Goal: Complete application form

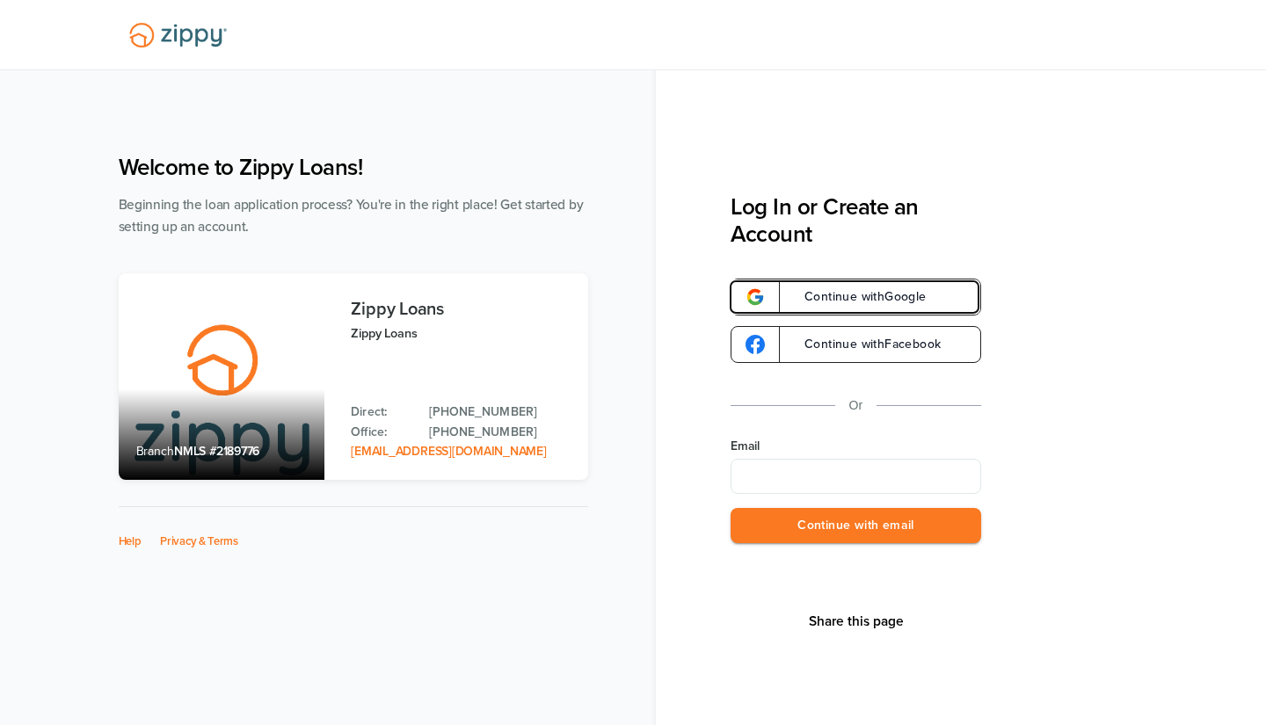
click at [818, 285] on link "Continue with Google" at bounding box center [856, 297] width 251 height 37
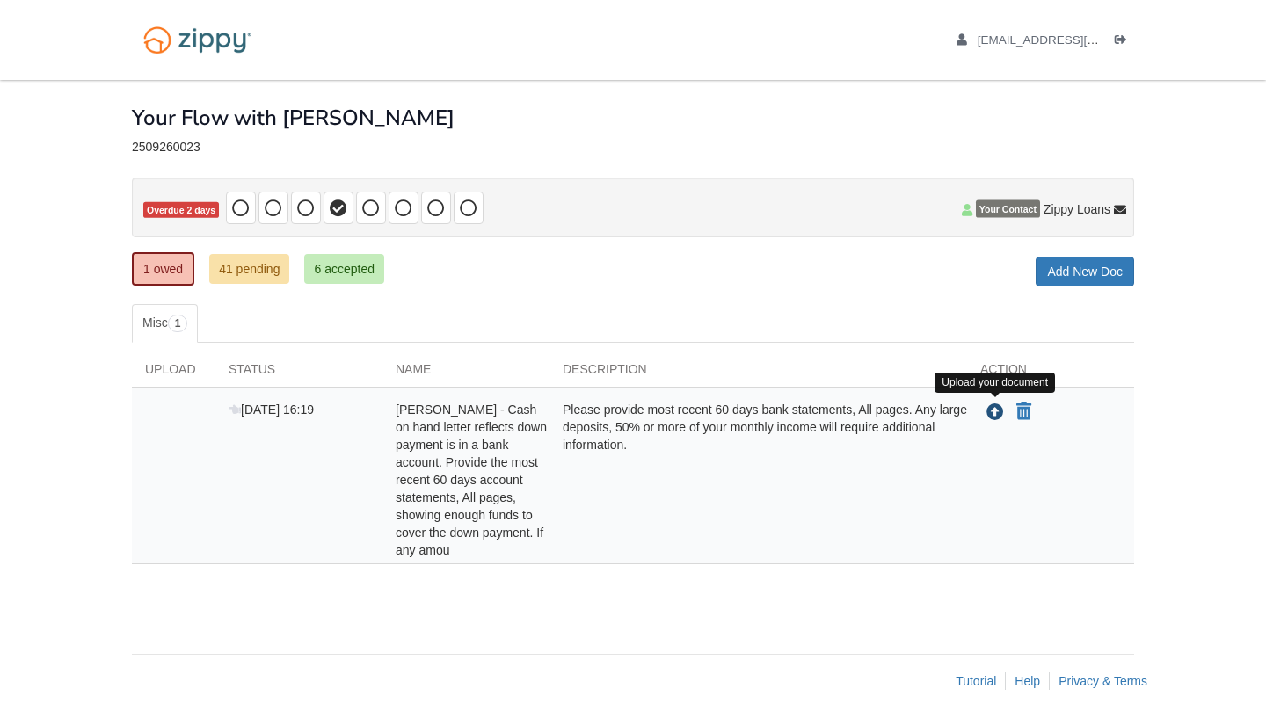
click at [988, 413] on icon "Upload Hailey Khon - Cash on hand letter reflects down payment is in a bank acc…" at bounding box center [996, 414] width 18 height 18
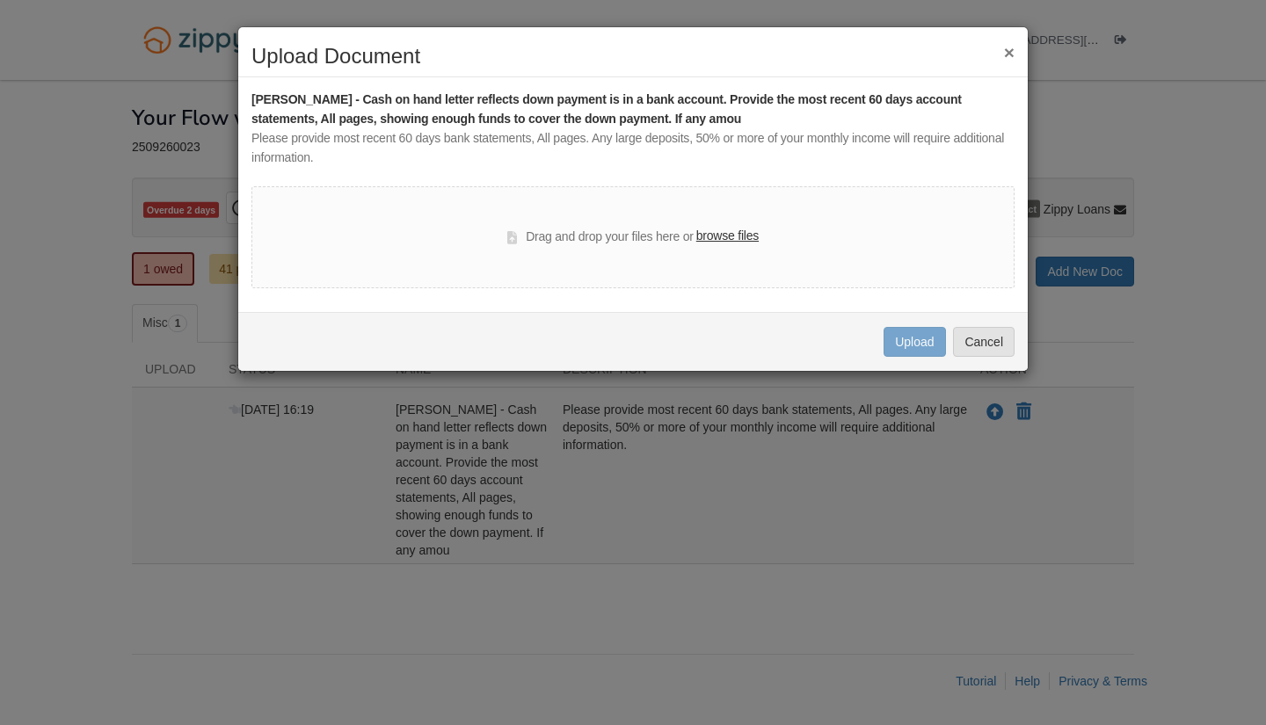
click at [712, 242] on label "browse files" at bounding box center [727, 236] width 62 height 19
click at [0, 0] on input "browse files" at bounding box center [0, 0] width 0 height 0
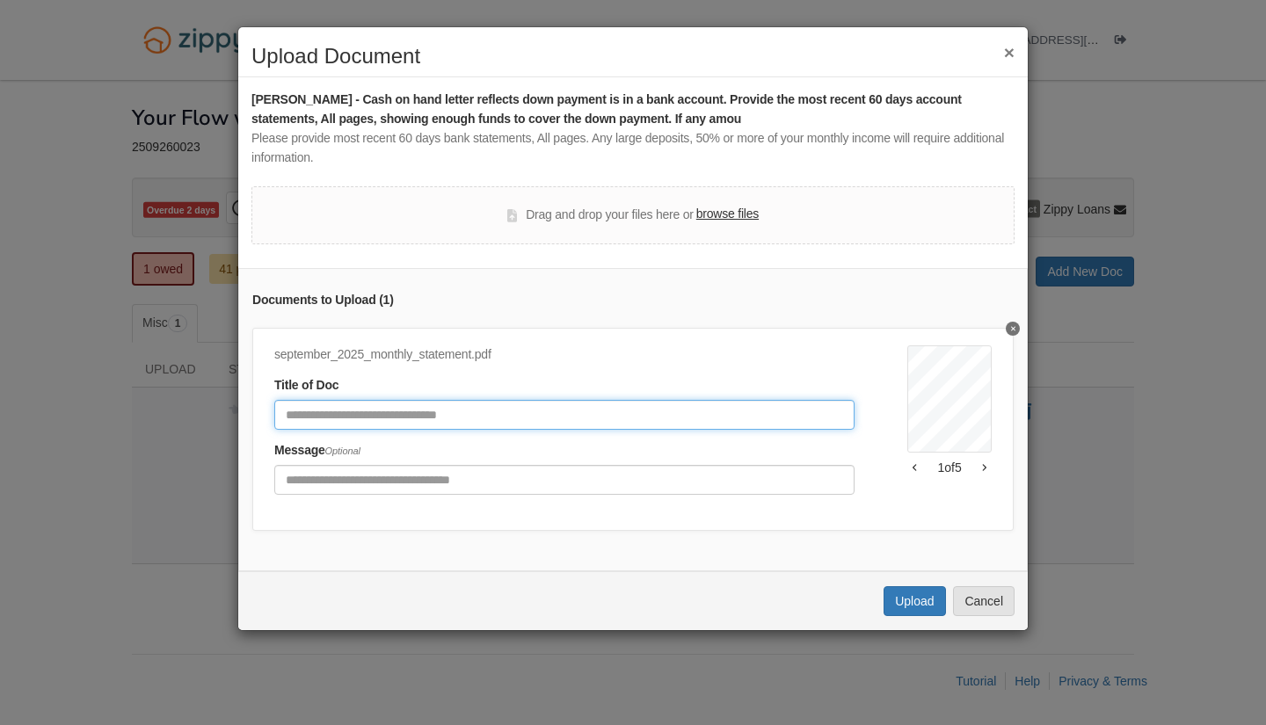
click at [590, 416] on input "Document Title" at bounding box center [564, 415] width 580 height 30
type input "**********"
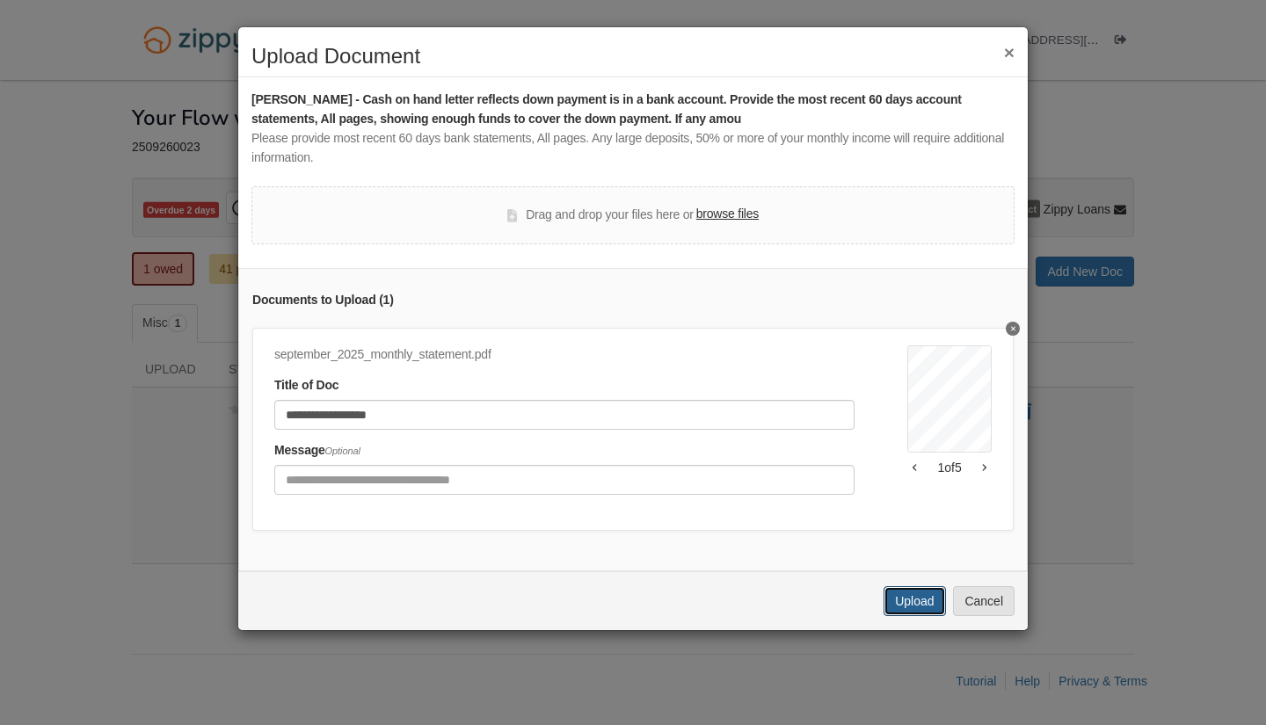
click at [897, 616] on button "Upload" at bounding box center [915, 602] width 62 height 30
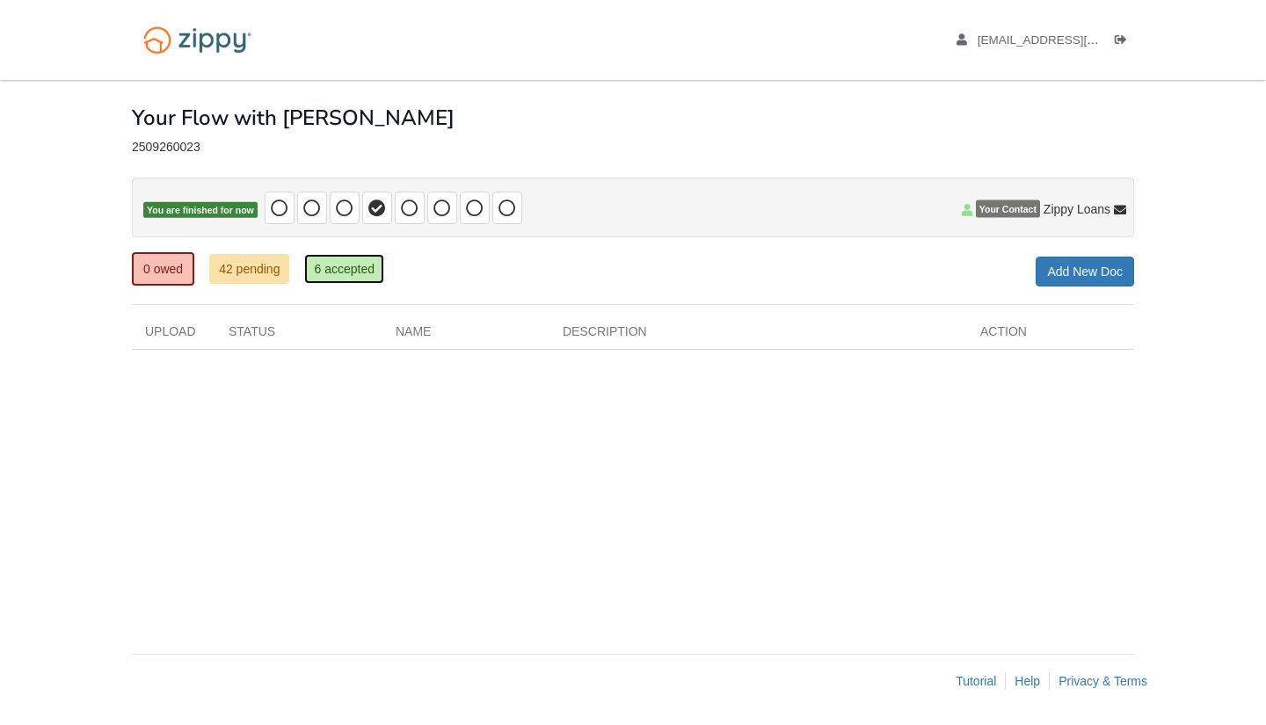
click at [338, 262] on link "6 accepted" at bounding box center [344, 269] width 80 height 30
